Goal: Transaction & Acquisition: Purchase product/service

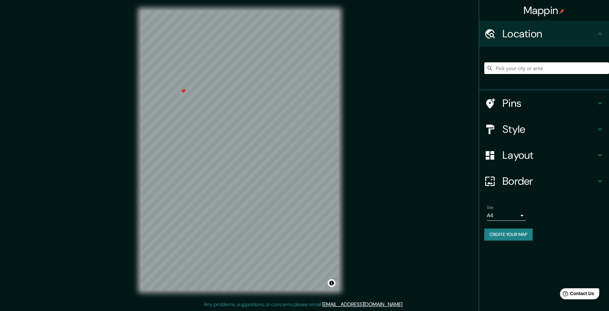
click at [356, 152] on div "Mappin Location Pins Style Layout Border Choose a border. Hint : you can make l…" at bounding box center [304, 155] width 609 height 311
click at [504, 131] on h4 "Style" at bounding box center [550, 129] width 94 height 13
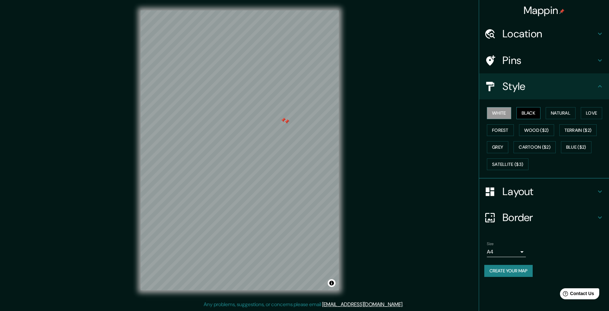
click at [523, 111] on button "Black" at bounding box center [529, 113] width 24 height 12
click at [496, 136] on button "Forest" at bounding box center [500, 130] width 27 height 12
click at [532, 130] on button "Wood ($2)" at bounding box center [536, 130] width 35 height 12
click at [496, 148] on button "Grey" at bounding box center [497, 147] width 21 height 12
click at [567, 130] on button "Terrain ($2)" at bounding box center [578, 130] width 38 height 12
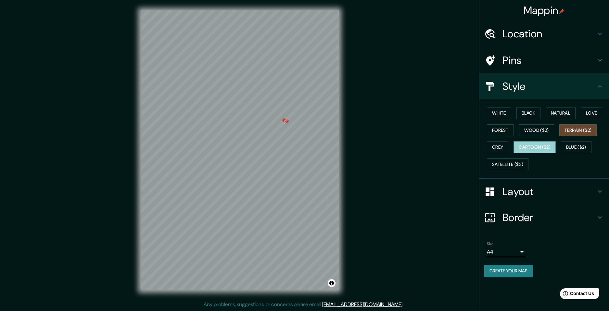
click at [543, 142] on button "Cartoon ($2)" at bounding box center [535, 147] width 42 height 12
click at [572, 145] on button "Blue ($2)" at bounding box center [576, 147] width 31 height 12
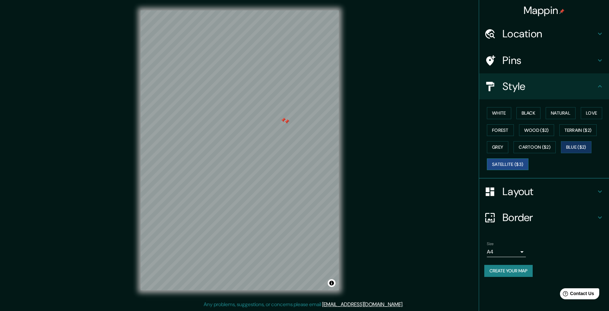
click at [517, 163] on button "Satellite ($3)" at bounding box center [508, 165] width 42 height 12
click at [388, 310] on div "Mappin Location Pins Style White Black Natural Love Forest Wood ($2) Terrain ($…" at bounding box center [304, 155] width 609 height 311
click at [534, 32] on h4 "Location" at bounding box center [550, 33] width 94 height 13
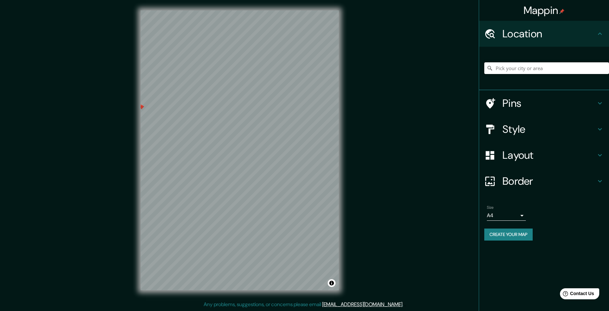
click at [507, 73] on input "Pick your city or area" at bounding box center [546, 68] width 125 height 12
paste input "-33.0290828, -71.6435241"
drag, startPoint x: 569, startPoint y: 67, endPoint x: 563, endPoint y: 70, distance: 6.1
click at [563, 70] on input "-33.0290828, -71.6435241" at bounding box center [546, 68] width 125 height 12
type input "-33.0290828, -71.643524"
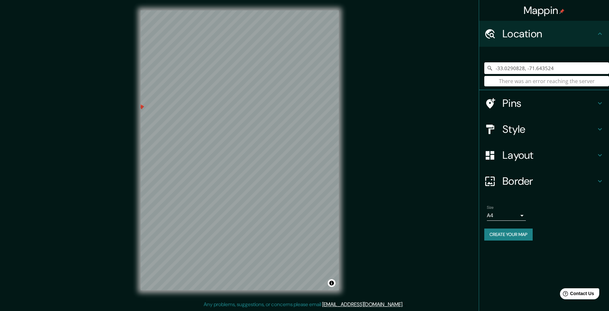
drag, startPoint x: 494, startPoint y: 76, endPoint x: 435, endPoint y: 81, distance: 59.6
click at [435, 81] on div "Mappin Location -33.0290828, -71.643524 There was an error reaching the server …" at bounding box center [304, 155] width 609 height 311
